Goal: Transaction & Acquisition: Purchase product/service

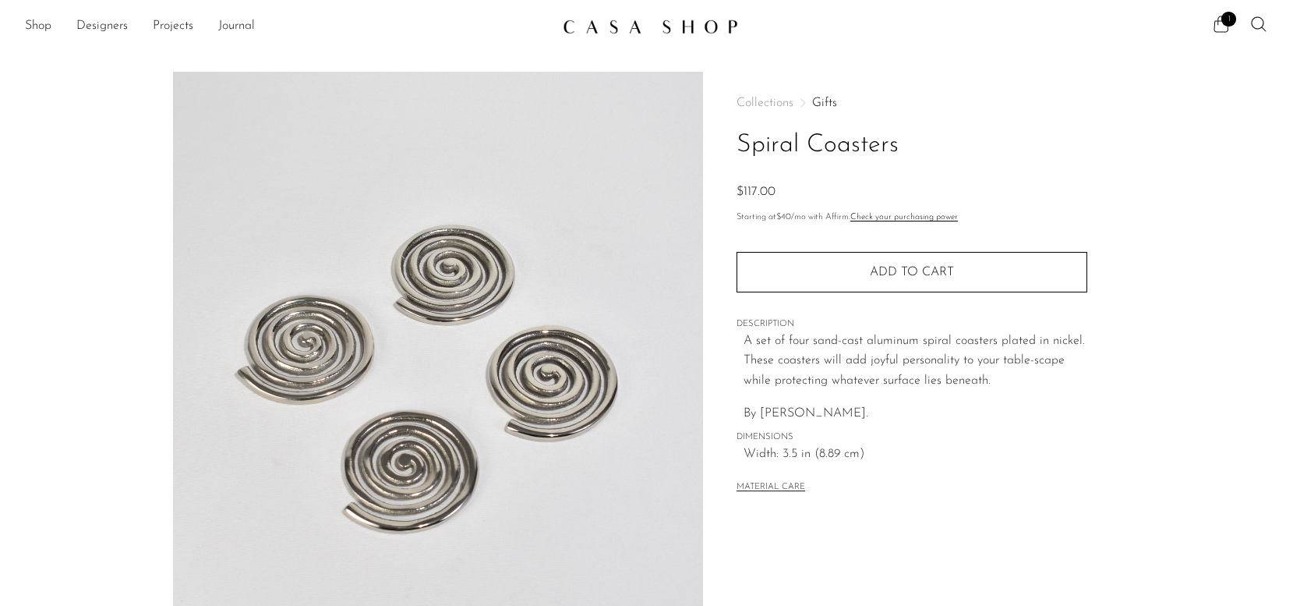
click at [1219, 25] on icon at bounding box center [1221, 24] width 19 height 19
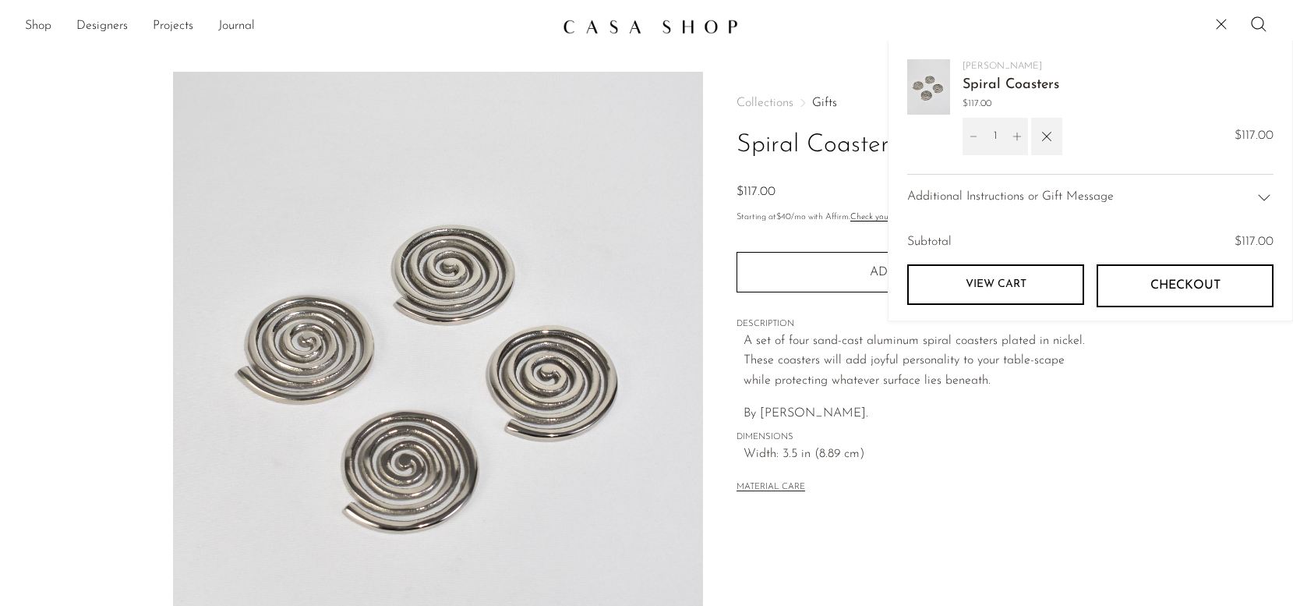
click at [1062, 292] on link "View cart" at bounding box center [996, 284] width 177 height 41
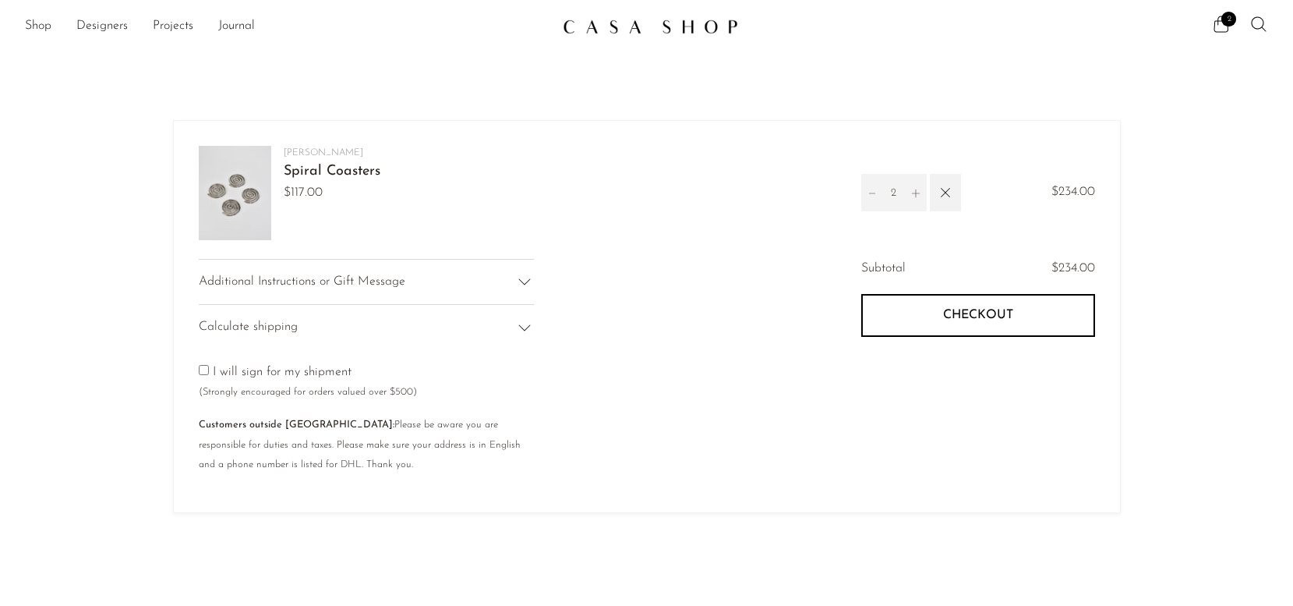
click at [876, 190] on icon "Decrement" at bounding box center [872, 193] width 11 height 11
type input "1"
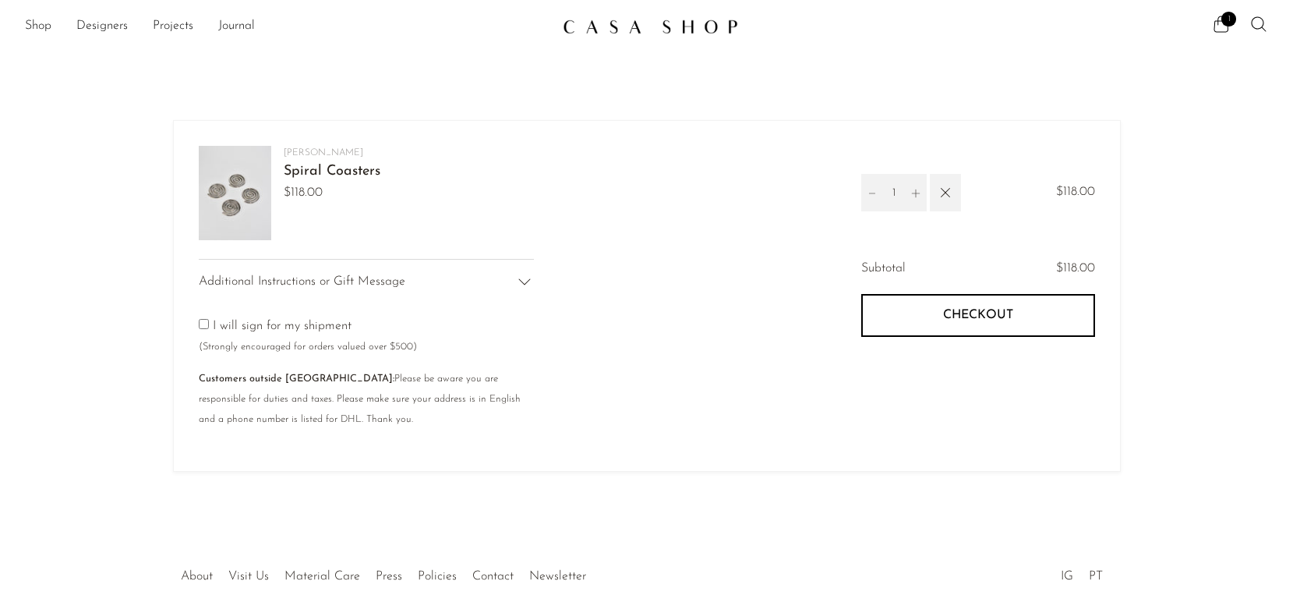
click at [932, 322] on button "Checkout" at bounding box center [979, 315] width 234 height 42
